Goal: Task Accomplishment & Management: Use online tool/utility

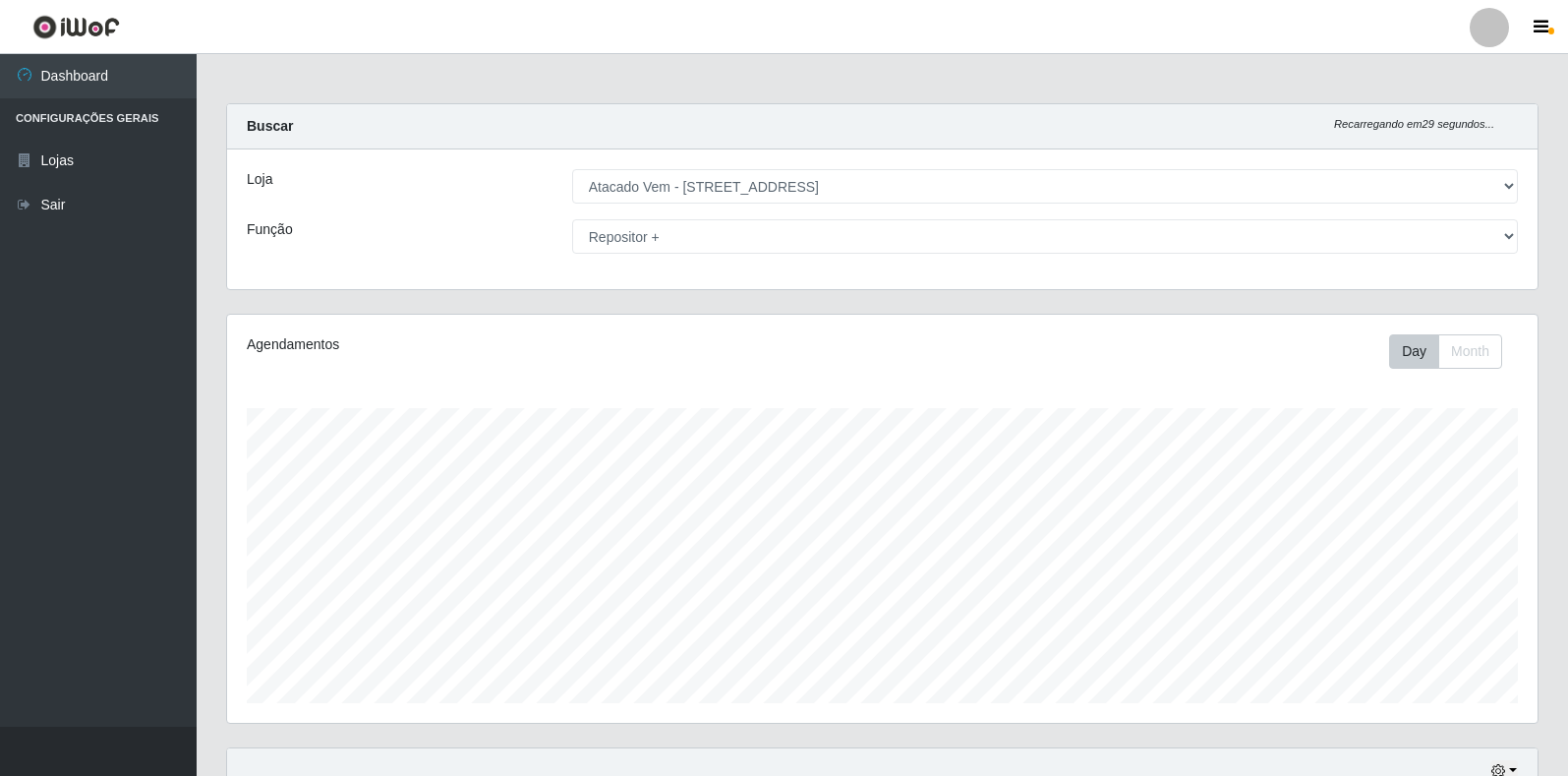
select select "455"
select select "82"
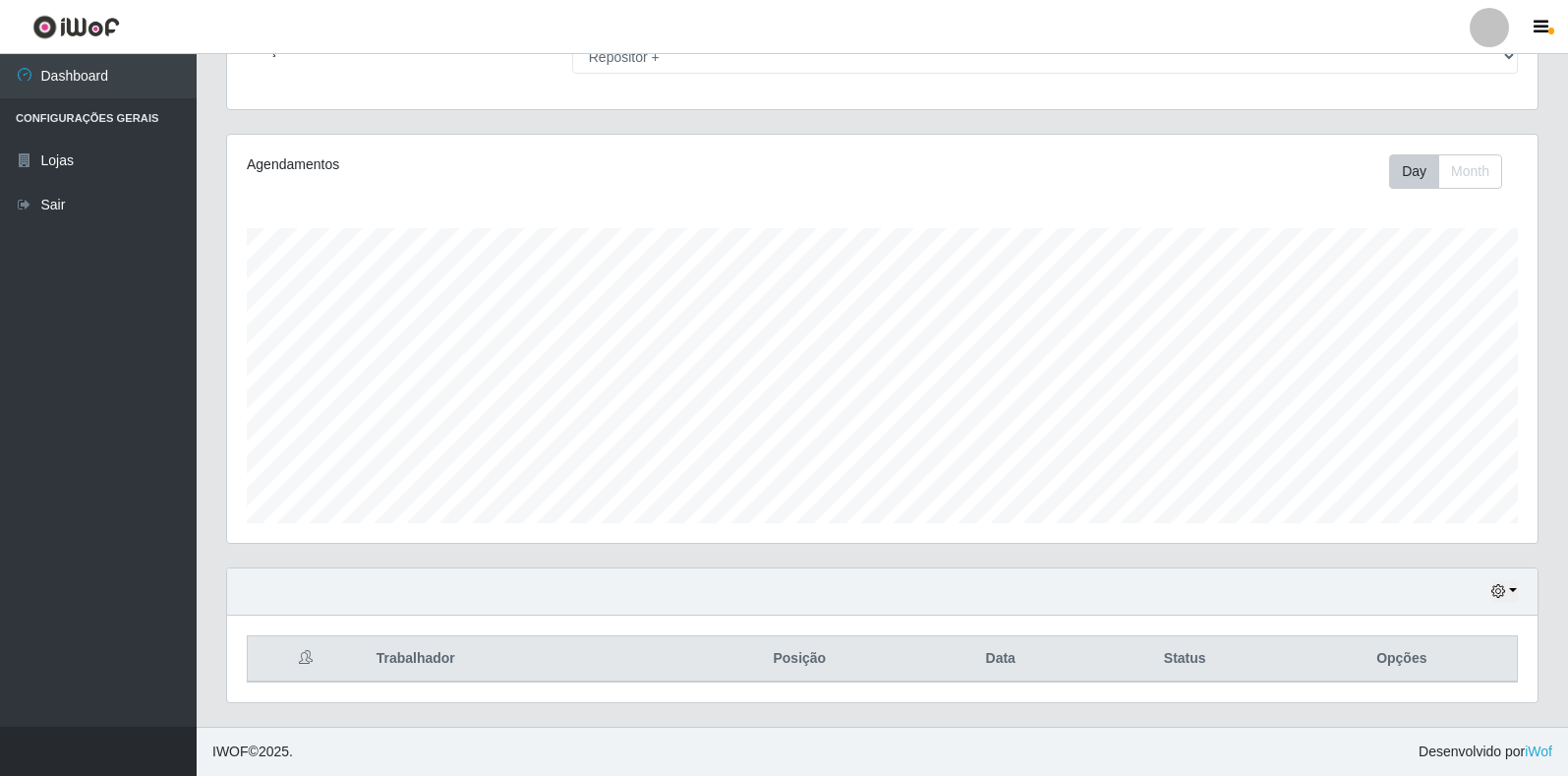
scroll to position [408, 1310]
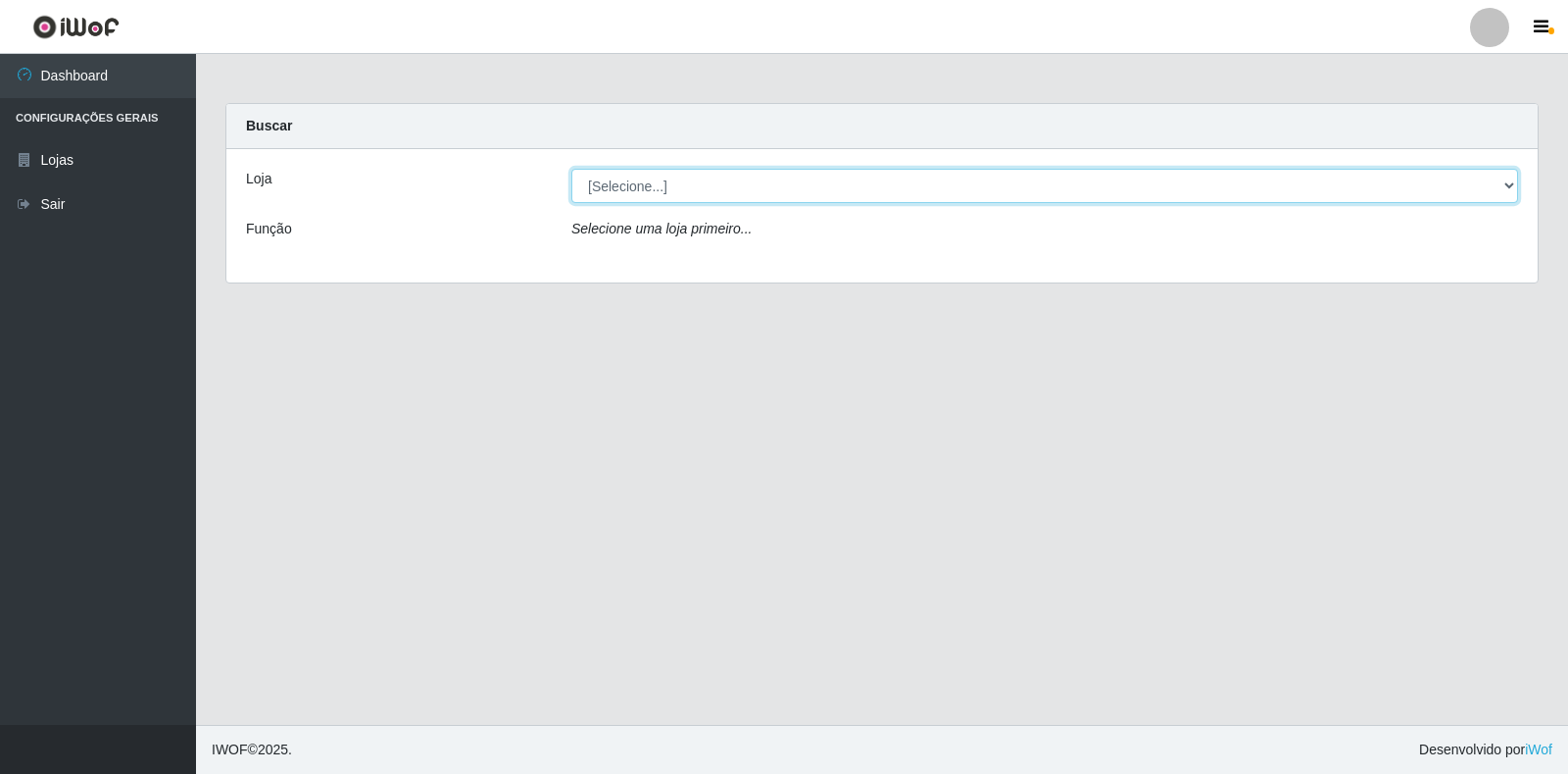
click at [1444, 182] on select "[Selecione...] Atacado Vem - Loja 36 Vila Nova do Colares" at bounding box center [1044, 185] width 947 height 34
select select "455"
click at [571, 168] on select "[Selecione...] Atacado Vem - Loja 36 Vila Nova do Colares" at bounding box center [1044, 185] width 947 height 34
